Goal: Task Accomplishment & Management: Complete application form

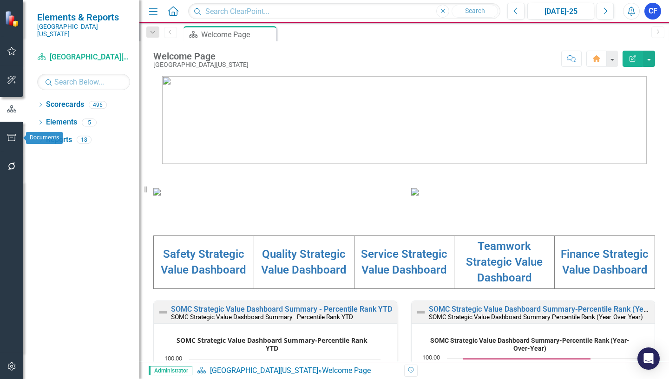
click at [9, 137] on icon "button" at bounding box center [12, 137] width 10 height 7
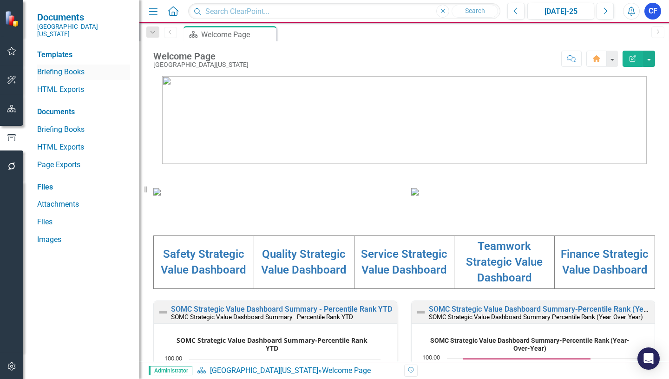
click at [71, 67] on link "Briefing Books" at bounding box center [83, 72] width 93 height 11
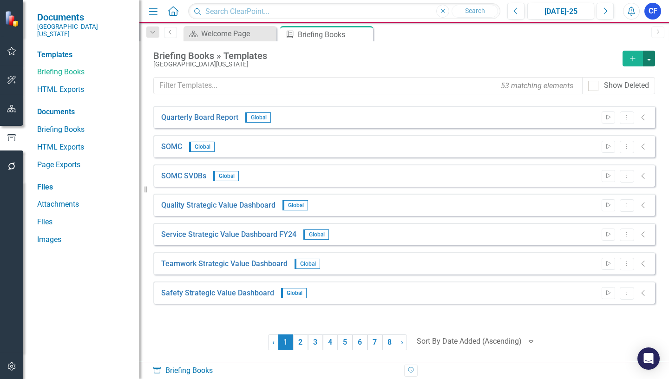
click at [650, 58] on button "button" at bounding box center [649, 59] width 12 height 16
click at [630, 58] on icon "Add" at bounding box center [632, 58] width 8 height 7
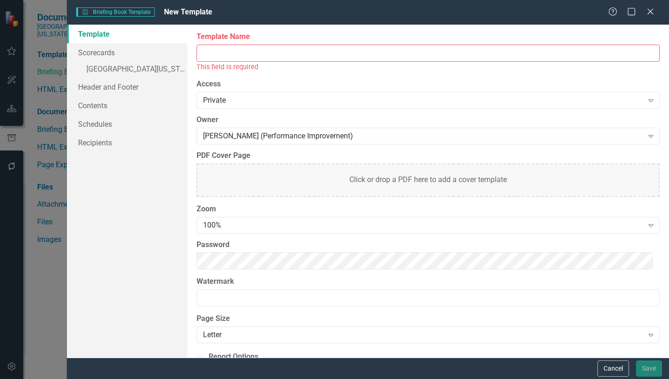
click at [226, 47] on input "Template Name" at bounding box center [427, 53] width 463 height 17
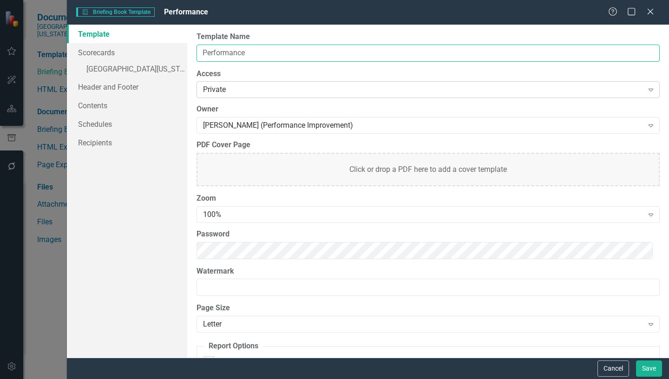
type input "Performance Improvement Services"
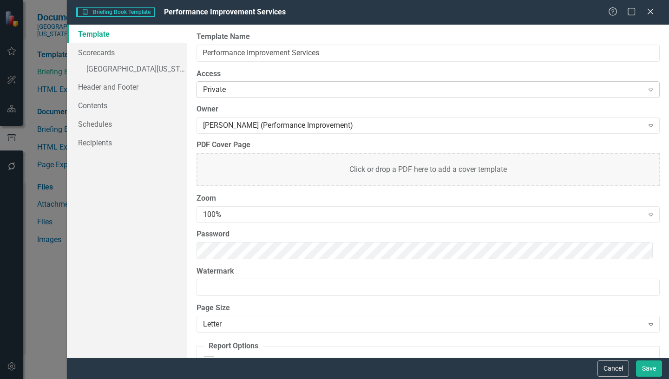
click at [647, 91] on icon "Expand" at bounding box center [650, 89] width 9 height 7
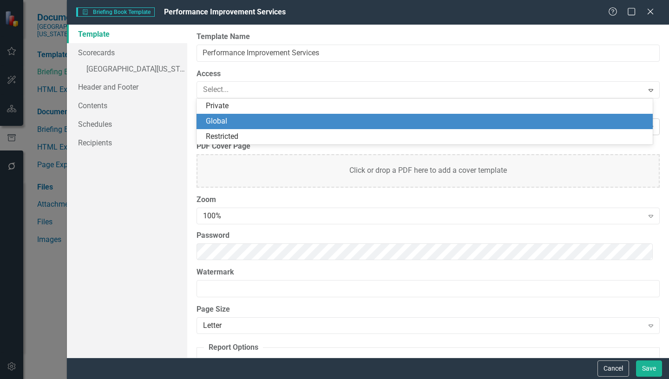
click at [225, 118] on div "Global" at bounding box center [426, 121] width 441 height 11
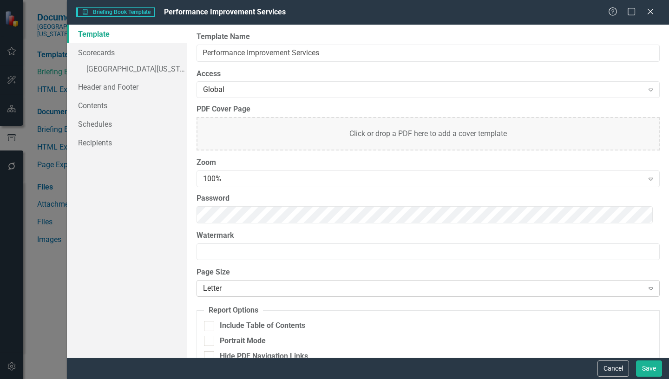
click at [646, 288] on icon "Expand" at bounding box center [650, 288] width 9 height 7
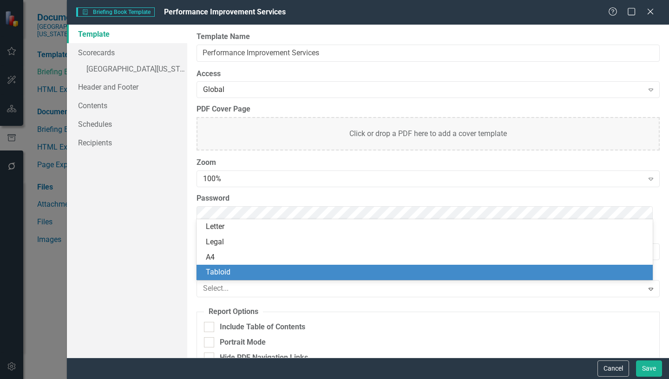
click at [227, 273] on div "Tabloid" at bounding box center [426, 272] width 441 height 11
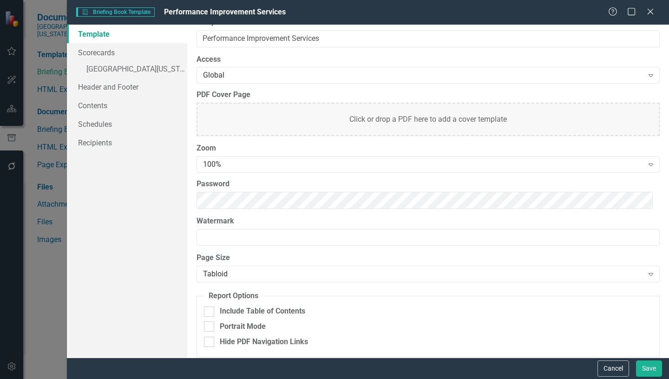
scroll to position [21, 0]
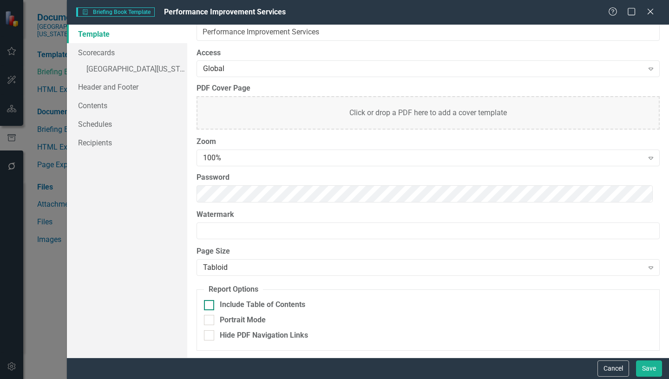
click at [211, 308] on div at bounding box center [209, 305] width 10 height 10
click at [210, 306] on input "Include Table of Contents" at bounding box center [207, 303] width 6 height 6
checkbox input "true"
click at [106, 54] on link "Scorecards" at bounding box center [127, 52] width 120 height 19
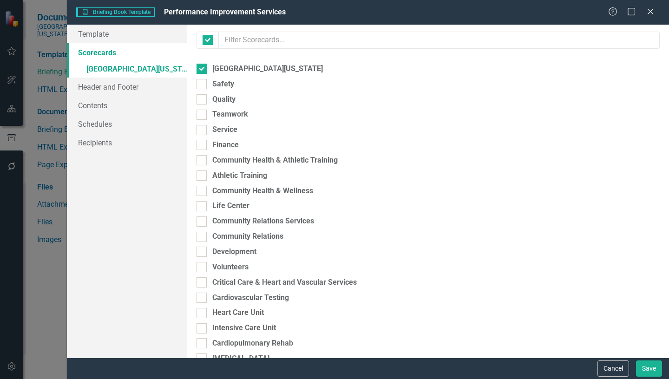
checkbox input "false"
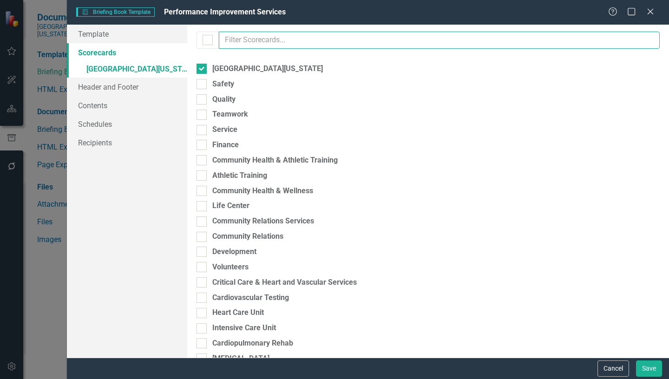
click at [252, 41] on input "text" at bounding box center [439, 40] width 441 height 17
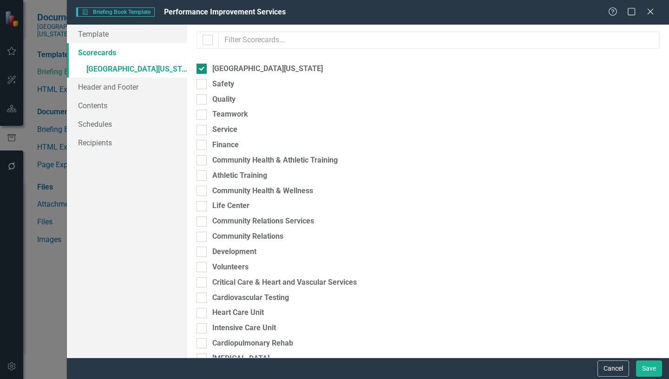
click at [199, 67] on input "[GEOGRAPHIC_DATA][US_STATE]" at bounding box center [199, 67] width 6 height 6
checkbox input "false"
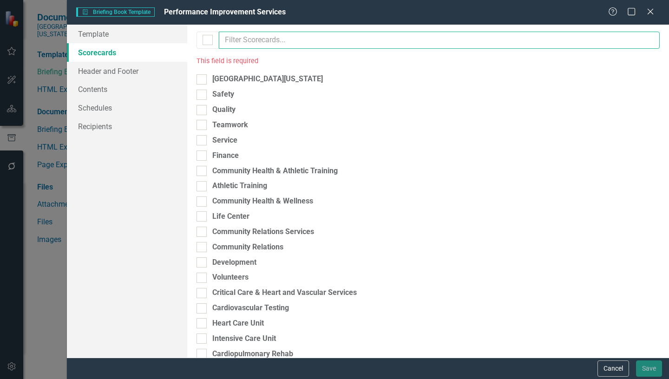
click at [260, 39] on input "text" at bounding box center [439, 40] width 441 height 17
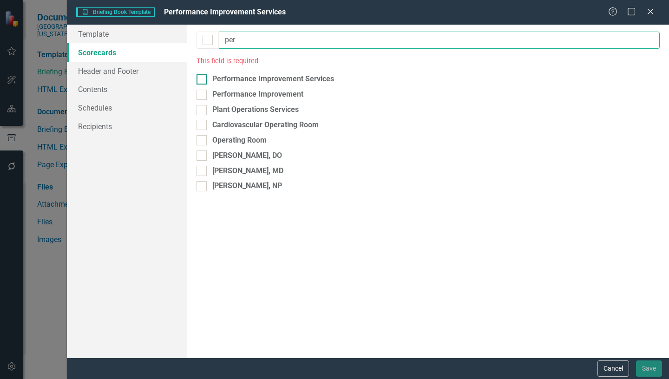
type input "per"
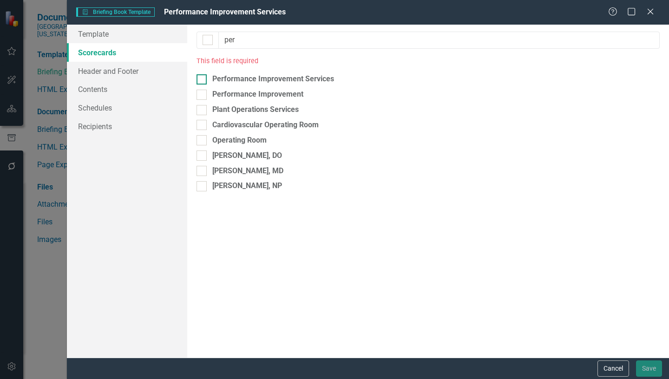
click at [200, 80] on div at bounding box center [201, 79] width 10 height 10
click at [200, 80] on input "Performance Improvement Services" at bounding box center [199, 77] width 6 height 6
checkbox input "true"
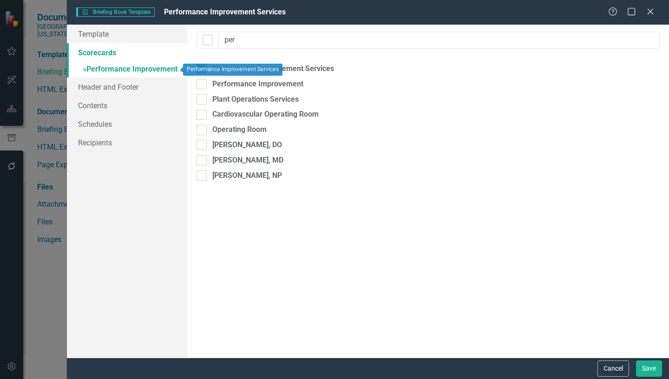
click at [85, 70] on span "»" at bounding box center [85, 69] width 4 height 9
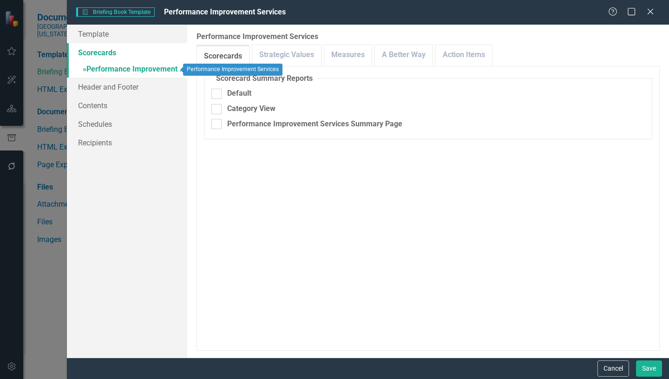
click at [120, 68] on link "» Performance Improvement Services" at bounding box center [127, 70] width 120 height 16
click at [100, 54] on link "Scorecards" at bounding box center [127, 52] width 120 height 19
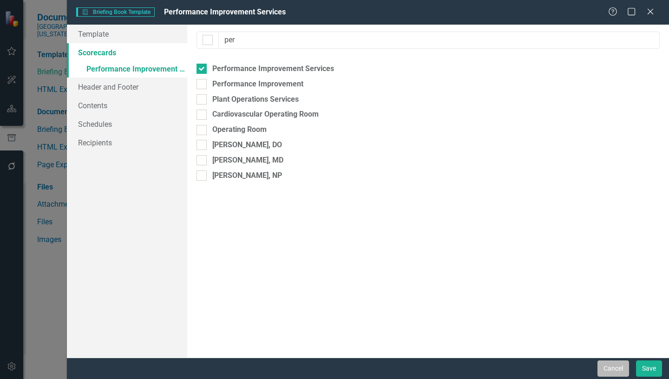
click at [615, 367] on button "Cancel" at bounding box center [613, 368] width 32 height 16
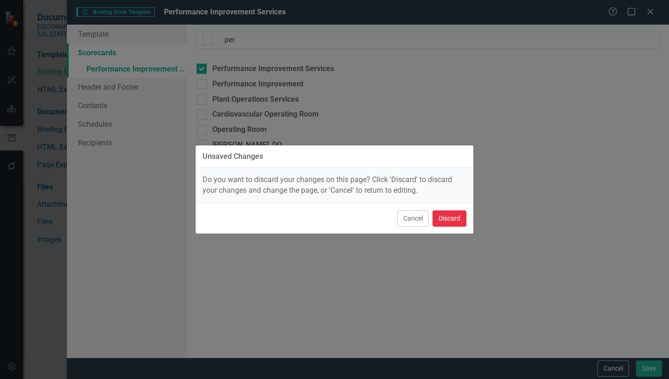
click at [448, 217] on button "Discard" at bounding box center [449, 218] width 34 height 16
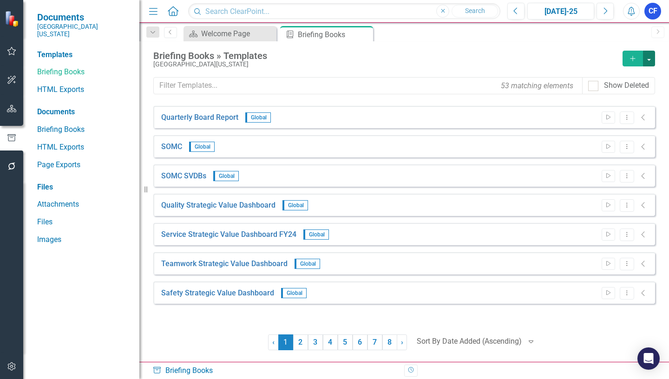
click at [650, 59] on button "button" at bounding box center [649, 59] width 12 height 16
click at [632, 59] on icon "button" at bounding box center [632, 58] width 5 height 5
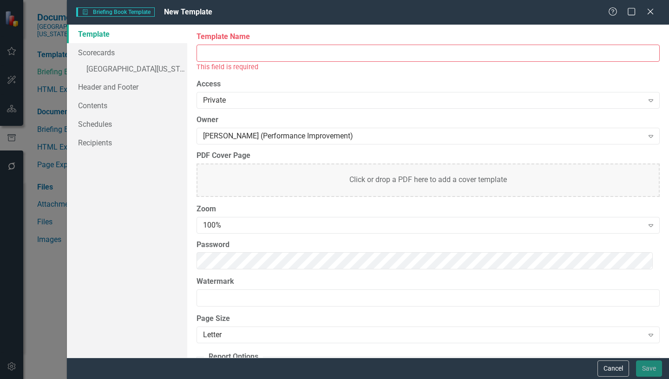
click at [203, 52] on input "Template Name" at bounding box center [427, 53] width 463 height 17
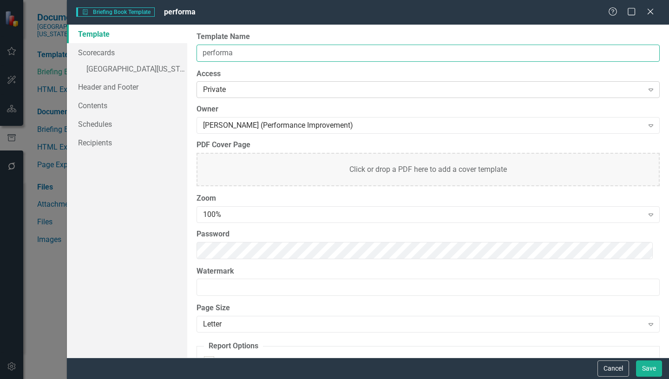
type input "Performance Improvement Services"
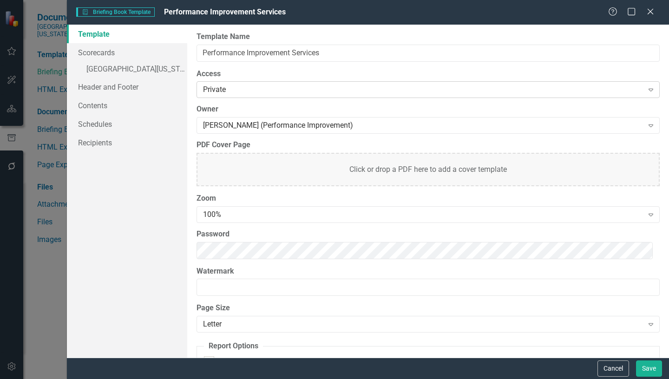
click at [648, 88] on icon "Expand" at bounding box center [650, 89] width 9 height 7
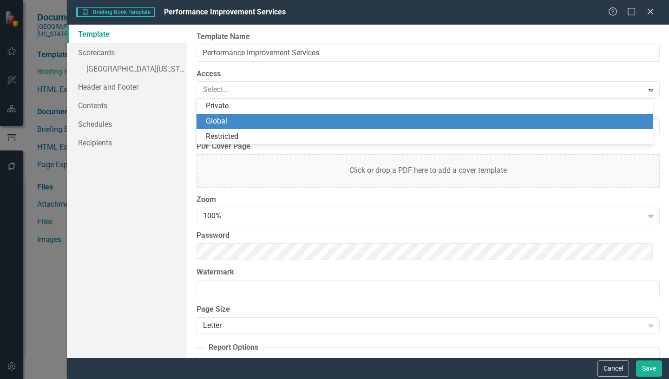
click at [221, 119] on div "Global" at bounding box center [426, 121] width 441 height 11
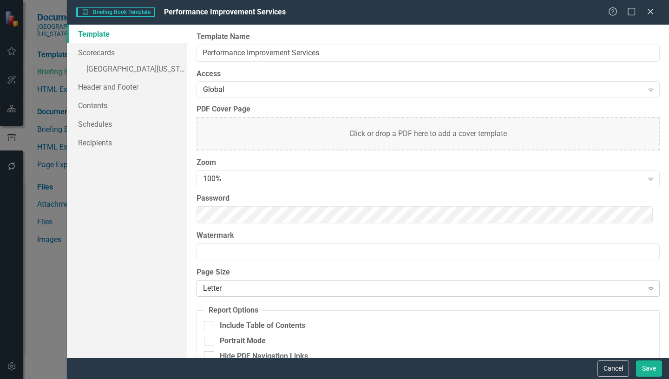
click at [648, 289] on icon at bounding box center [650, 289] width 5 height 3
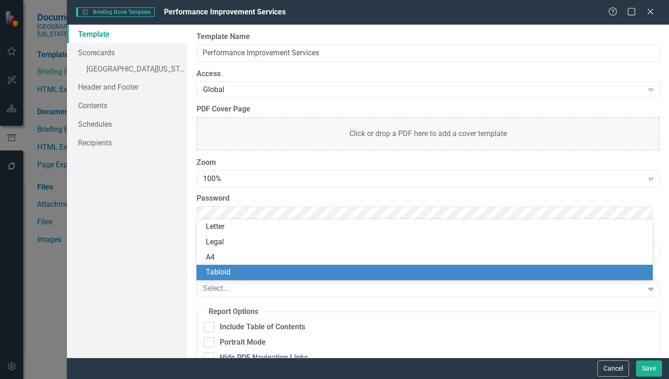
click at [224, 271] on div "Tabloid" at bounding box center [426, 272] width 441 height 11
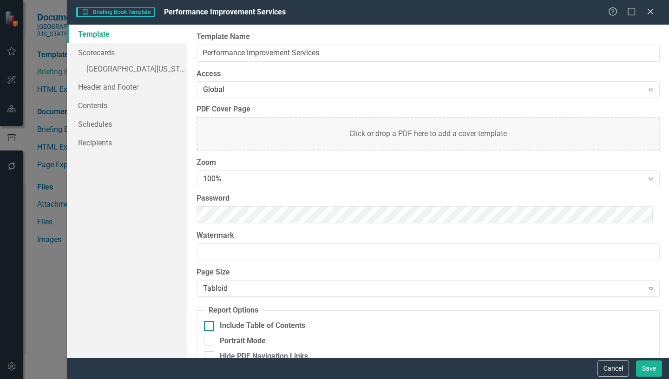
click at [209, 326] on input "Include Table of Contents" at bounding box center [207, 324] width 6 height 6
checkbox input "true"
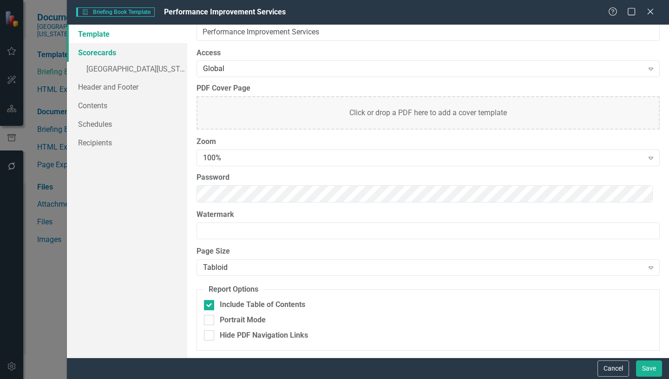
click at [91, 53] on link "Scorecards" at bounding box center [127, 52] width 120 height 19
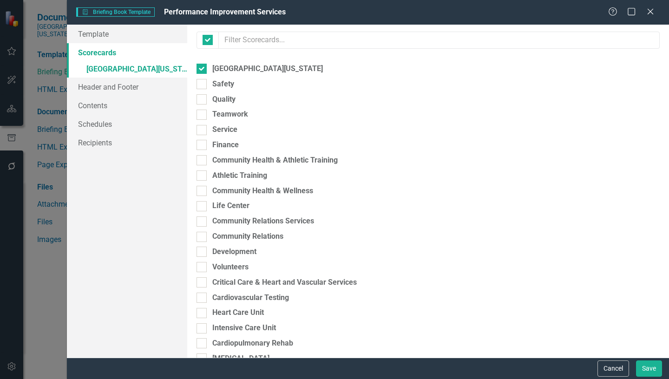
checkbox input "false"
click at [200, 70] on div at bounding box center [201, 69] width 10 height 10
click at [200, 70] on input "[GEOGRAPHIC_DATA][US_STATE]" at bounding box center [199, 67] width 6 height 6
checkbox input "false"
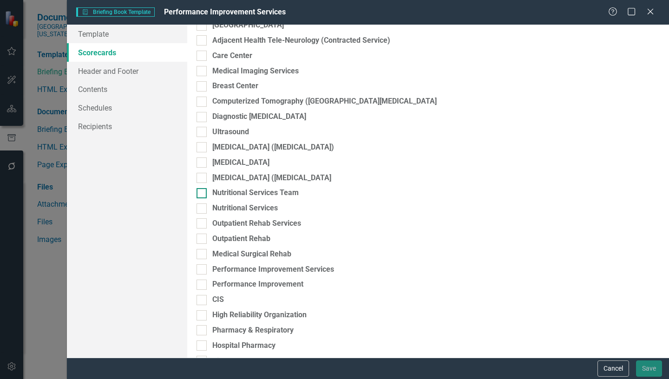
scroll to position [1812, 0]
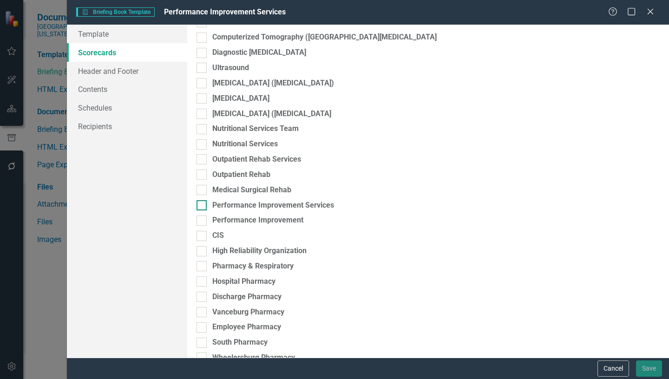
click at [199, 205] on input "Performance Improvement Services" at bounding box center [199, 203] width 6 height 6
checkbox input "true"
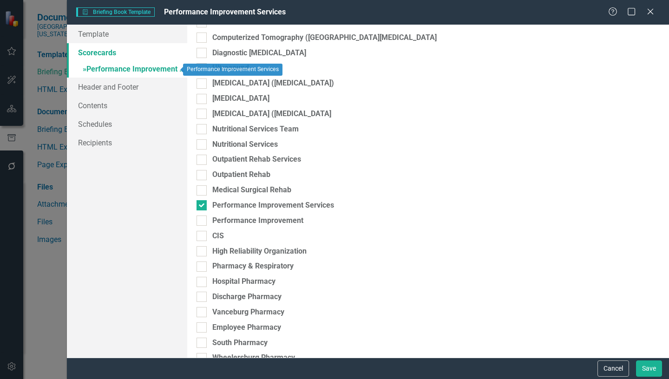
click at [86, 71] on span "»" at bounding box center [85, 69] width 4 height 9
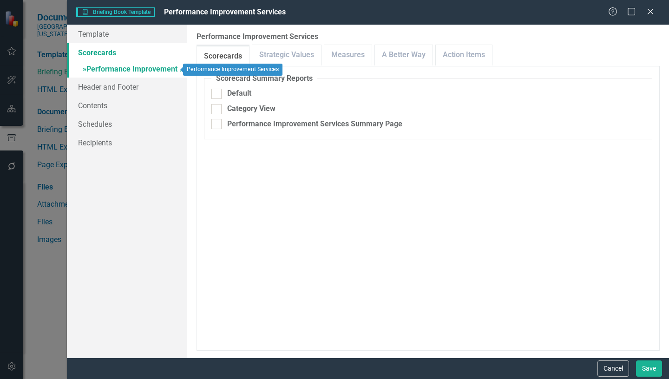
click at [120, 69] on link "» Performance Improvement Services" at bounding box center [127, 70] width 120 height 16
click at [85, 72] on span "»" at bounding box center [85, 69] width 4 height 9
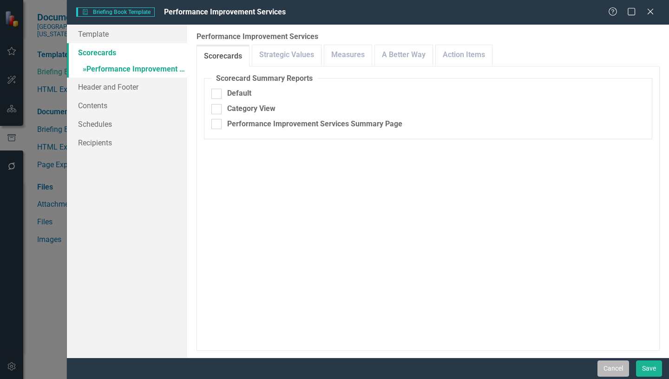
click at [620, 365] on button "Cancel" at bounding box center [613, 368] width 32 height 16
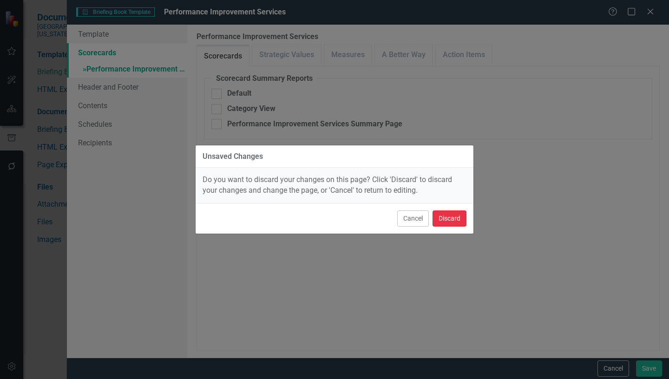
click at [451, 221] on button "Discard" at bounding box center [449, 218] width 34 height 16
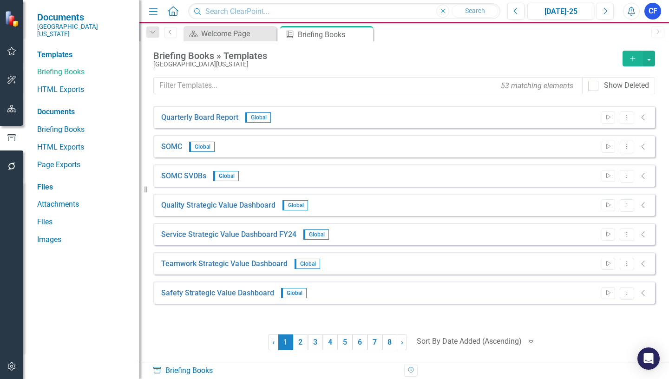
click at [633, 57] on icon "button" at bounding box center [632, 58] width 5 height 5
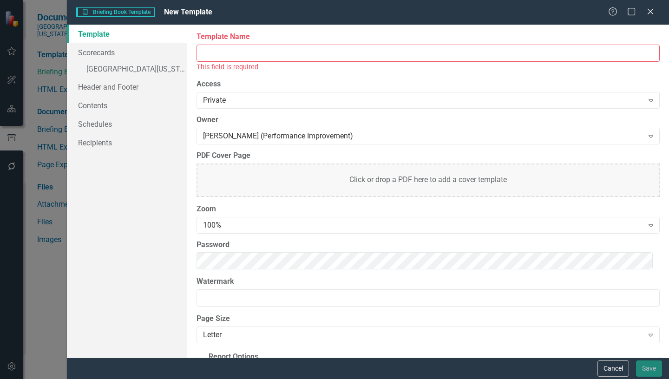
click at [235, 57] on input "Template Name" at bounding box center [427, 53] width 463 height 17
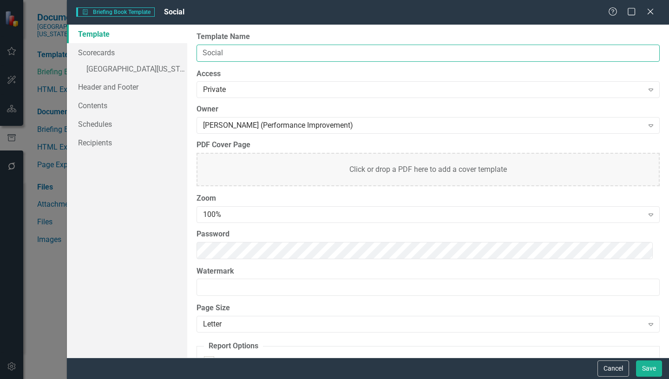
type input "Social Services & Patient Relations"
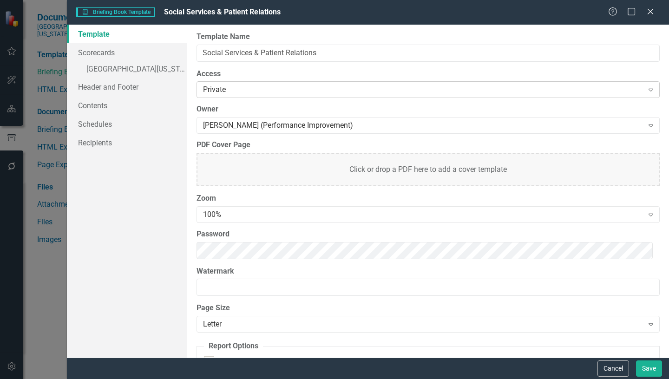
click at [648, 91] on icon "Expand" at bounding box center [650, 89] width 9 height 7
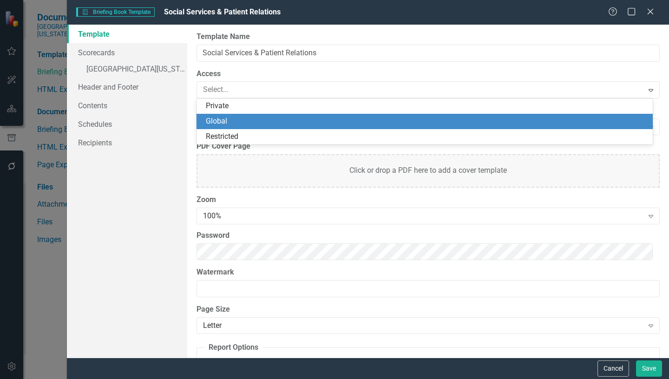
click at [238, 119] on div "Global" at bounding box center [426, 121] width 441 height 11
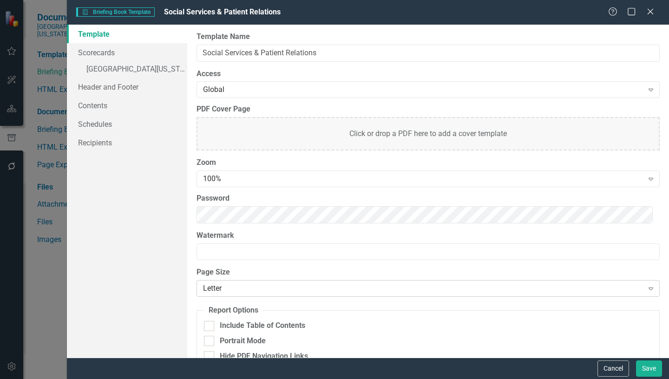
click at [646, 287] on icon "Expand" at bounding box center [650, 288] width 9 height 7
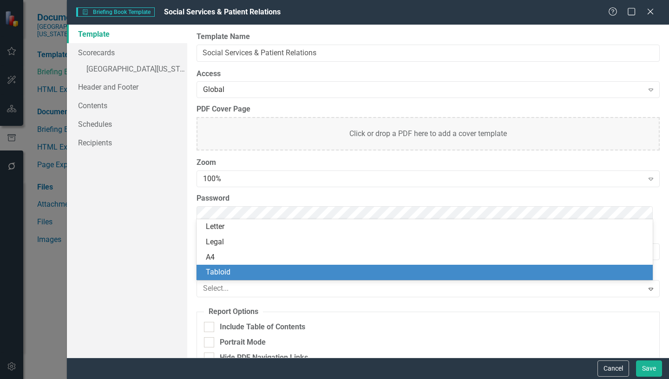
click at [237, 269] on div "Tabloid" at bounding box center [426, 272] width 441 height 11
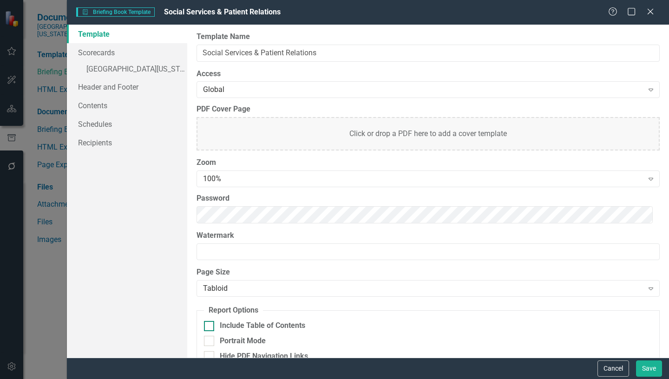
click at [208, 326] on input "Include Table of Contents" at bounding box center [207, 324] width 6 height 6
checkbox input "true"
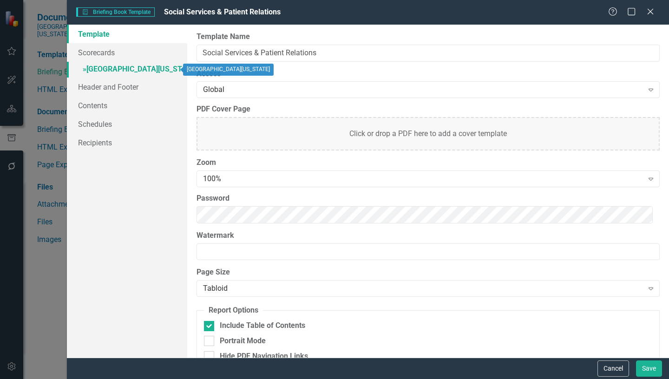
click at [83, 70] on span "»" at bounding box center [85, 69] width 4 height 9
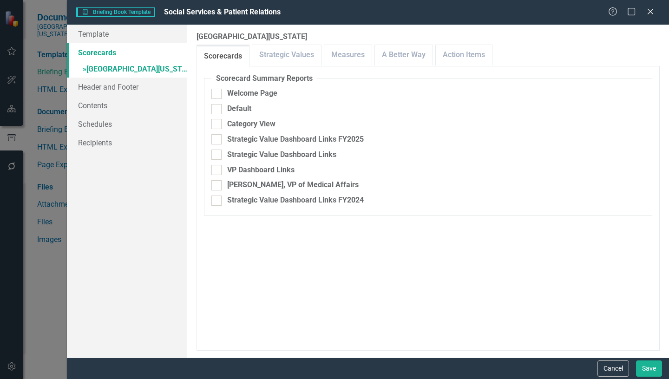
click at [101, 53] on link "Scorecards" at bounding box center [127, 52] width 120 height 19
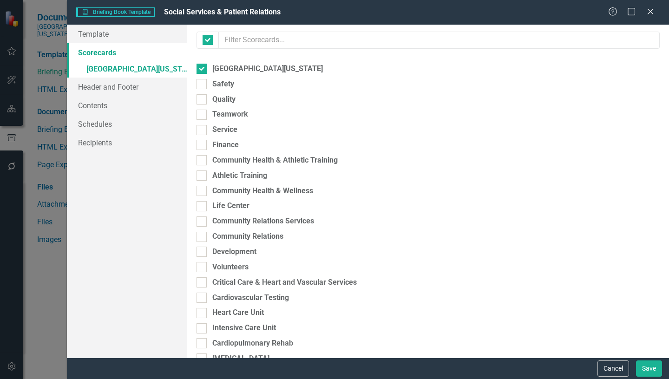
checkbox input "false"
click at [203, 68] on div at bounding box center [201, 69] width 10 height 10
click at [203, 68] on input "[GEOGRAPHIC_DATA][US_STATE]" at bounding box center [199, 67] width 6 height 6
checkbox input "false"
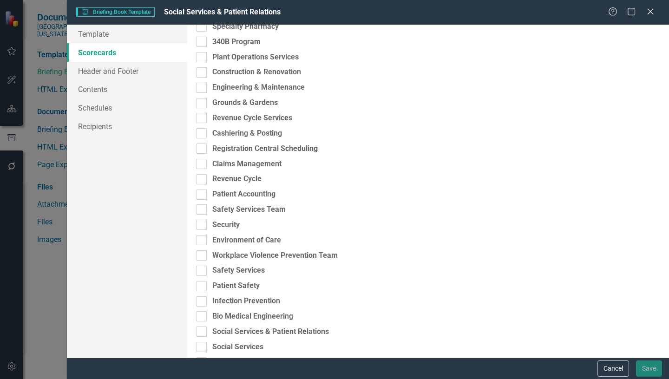
scroll to position [2276, 0]
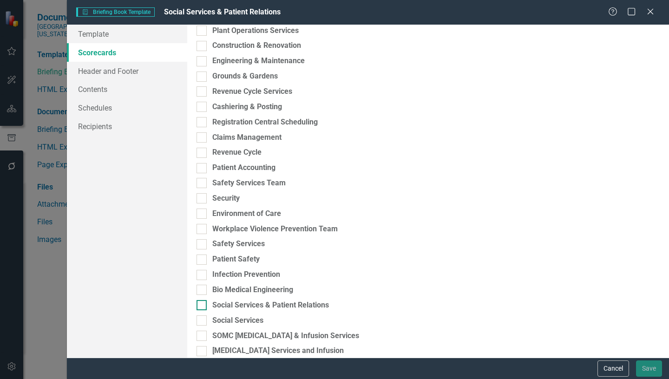
click at [200, 304] on input "Social Services & Patient Relations" at bounding box center [199, 303] width 6 height 6
checkbox input "true"
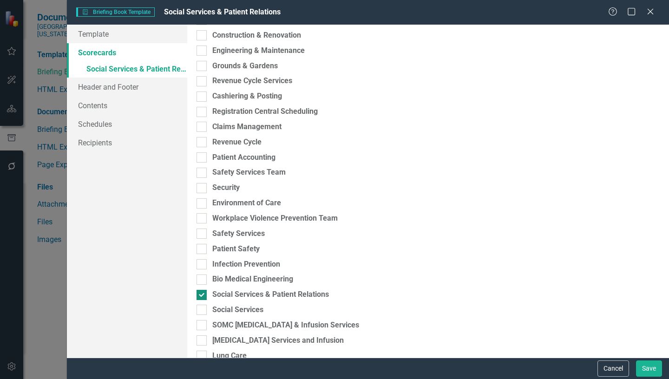
scroll to position [2265, 0]
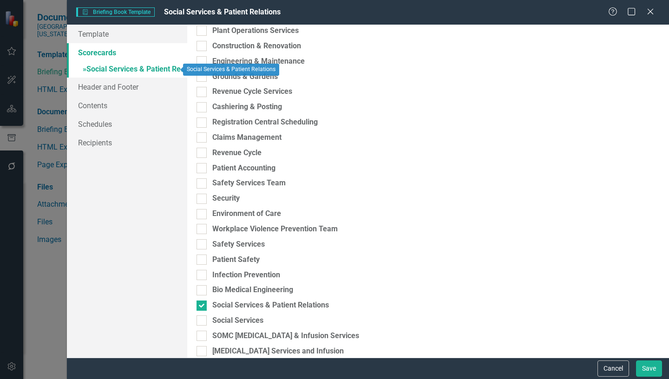
click at [98, 68] on link "» Social Services & Patient Relations" at bounding box center [127, 70] width 120 height 16
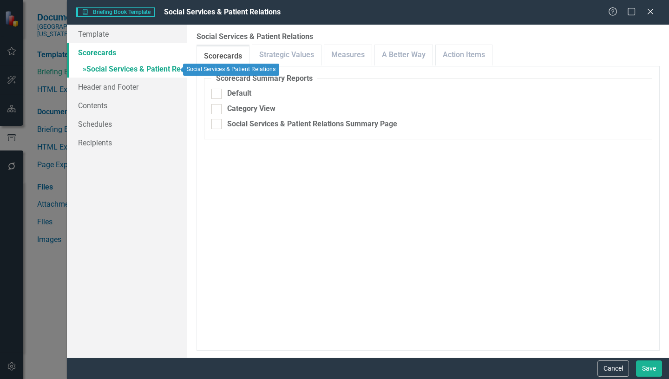
click at [85, 71] on span "»" at bounding box center [85, 69] width 4 height 9
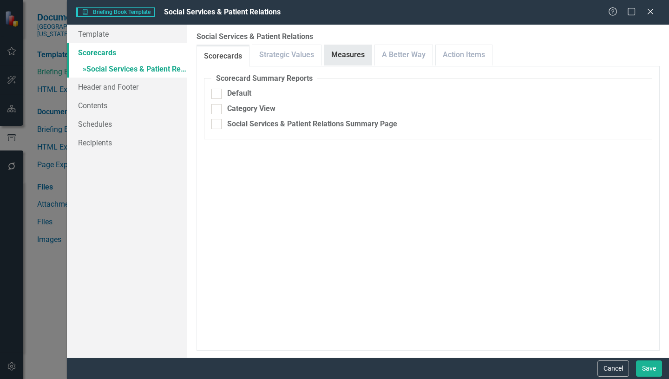
click at [353, 56] on link "Measures" at bounding box center [347, 55] width 47 height 20
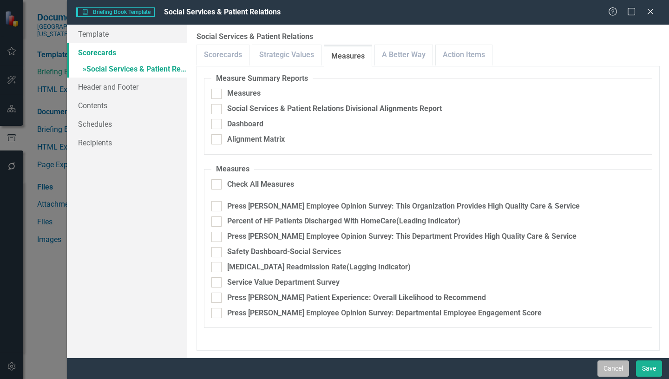
click at [615, 370] on button "Cancel" at bounding box center [613, 368] width 32 height 16
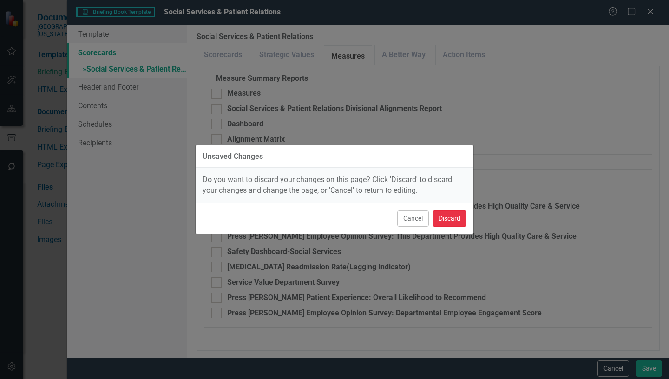
click at [455, 218] on button "Discard" at bounding box center [449, 218] width 34 height 16
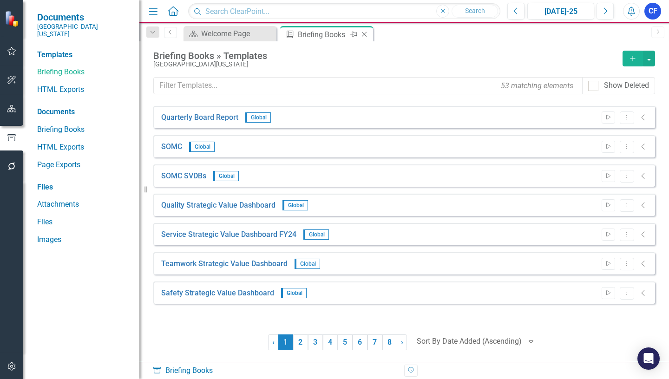
click at [367, 36] on icon "Close" at bounding box center [364, 34] width 9 height 7
